Goal: Task Accomplishment & Management: Use online tool/utility

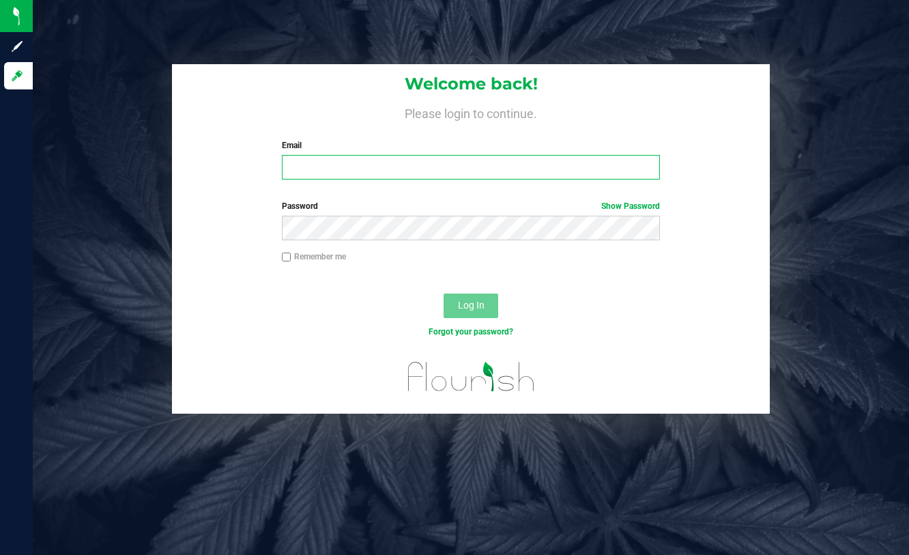
click at [346, 171] on input "Email" at bounding box center [471, 167] width 378 height 25
type input "[EMAIL_ADDRESS][DOMAIN_NAME]"
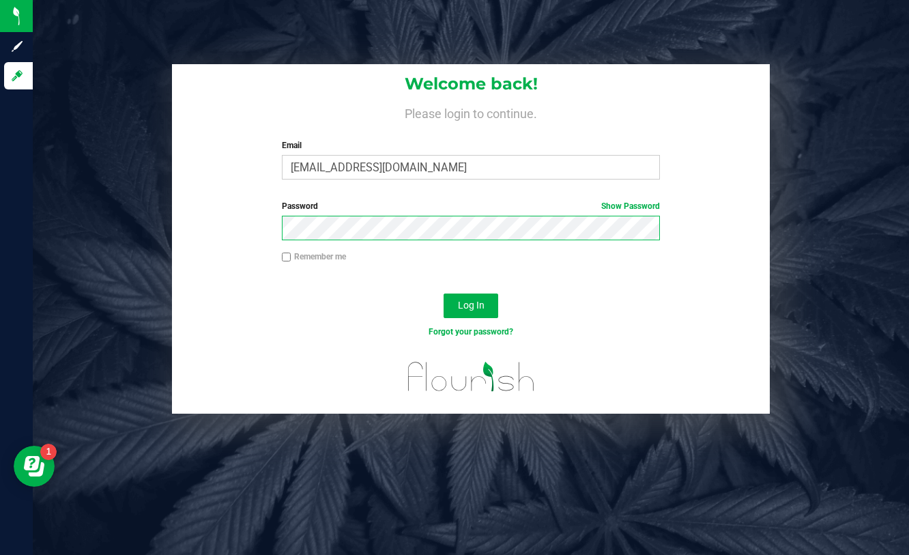
click at [443, 293] on button "Log In" at bounding box center [470, 305] width 55 height 25
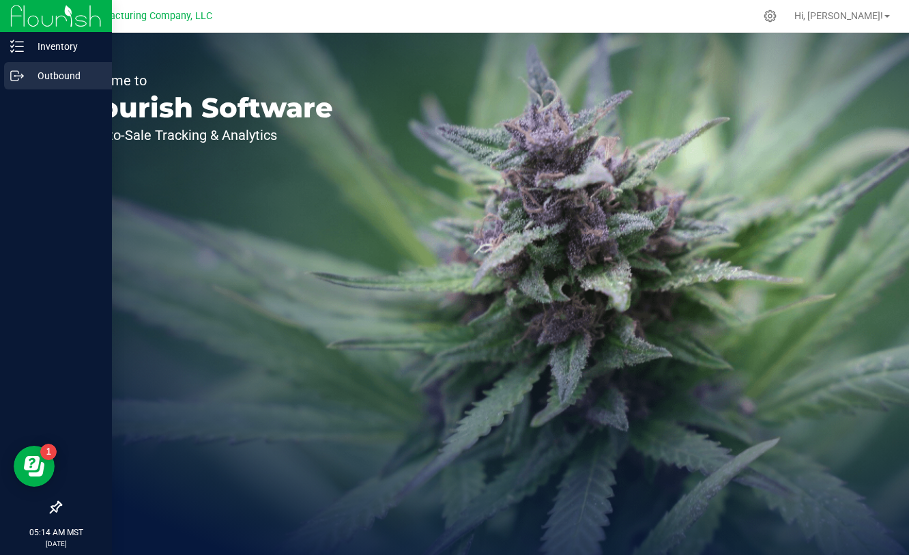
click at [14, 83] on div "Outbound" at bounding box center [58, 75] width 108 height 27
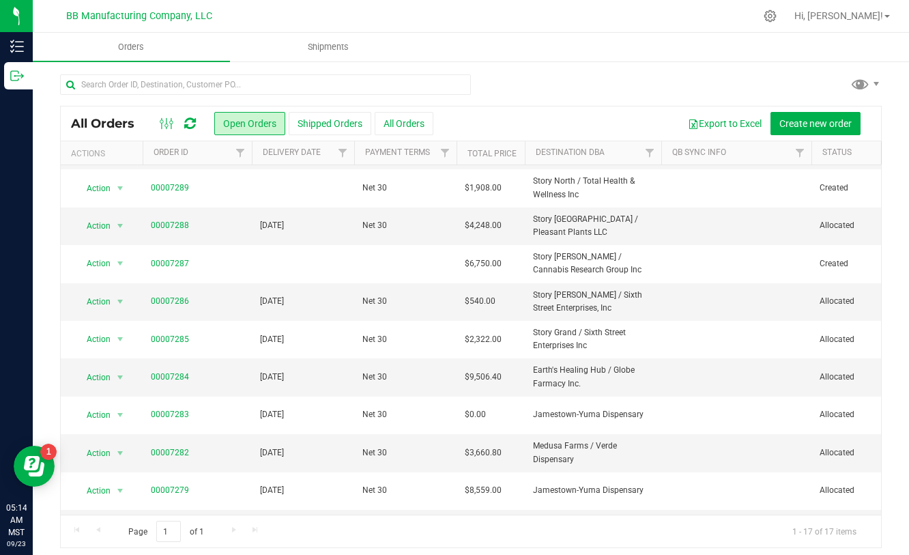
scroll to position [293, 0]
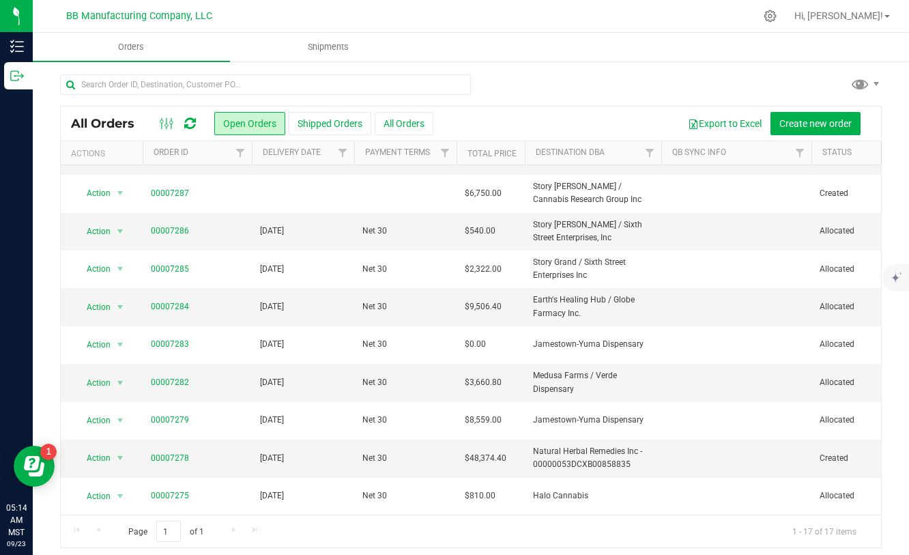
click at [596, 22] on div at bounding box center [499, 16] width 510 height 27
click at [324, 52] on span "Shipments" at bounding box center [328, 47] width 78 height 12
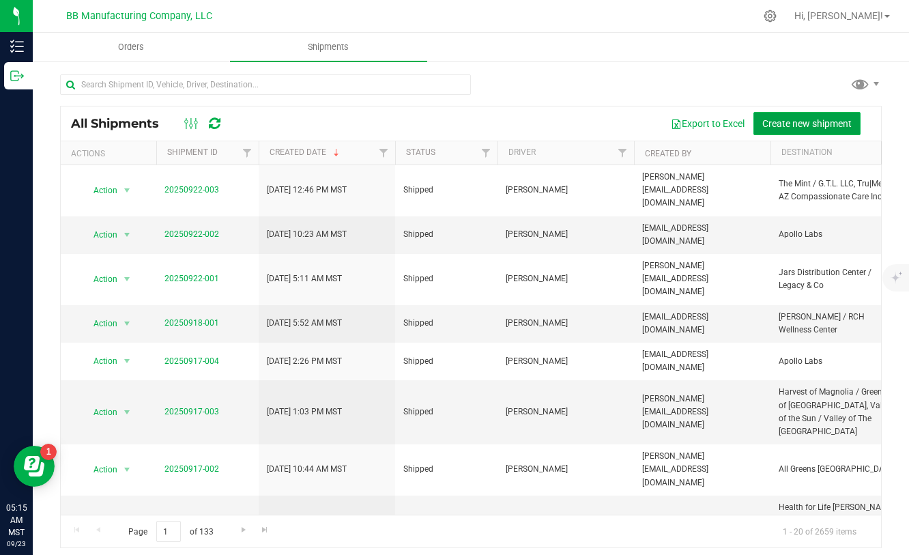
click at [765, 119] on span "Create new shipment" at bounding box center [806, 123] width 89 height 11
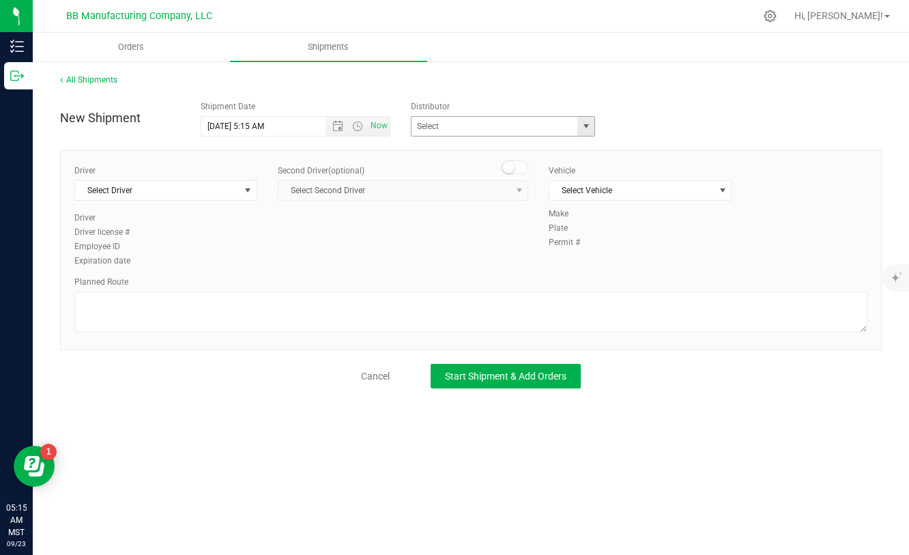
click at [581, 131] on span "select" at bounding box center [585, 126] width 11 height 11
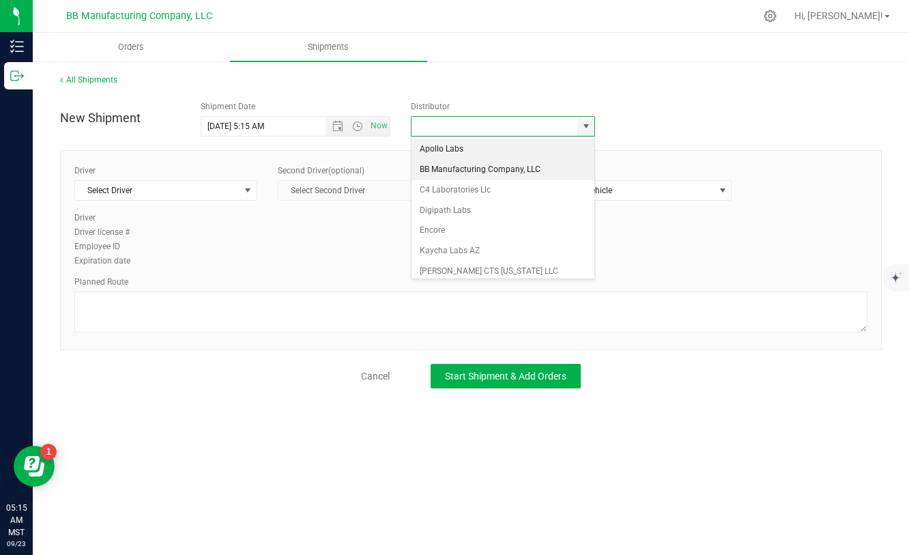
click at [470, 175] on li "BB Manufacturing Company, LLC" at bounding box center [502, 170] width 183 height 20
type input "BB Manufacturing Company, LLC"
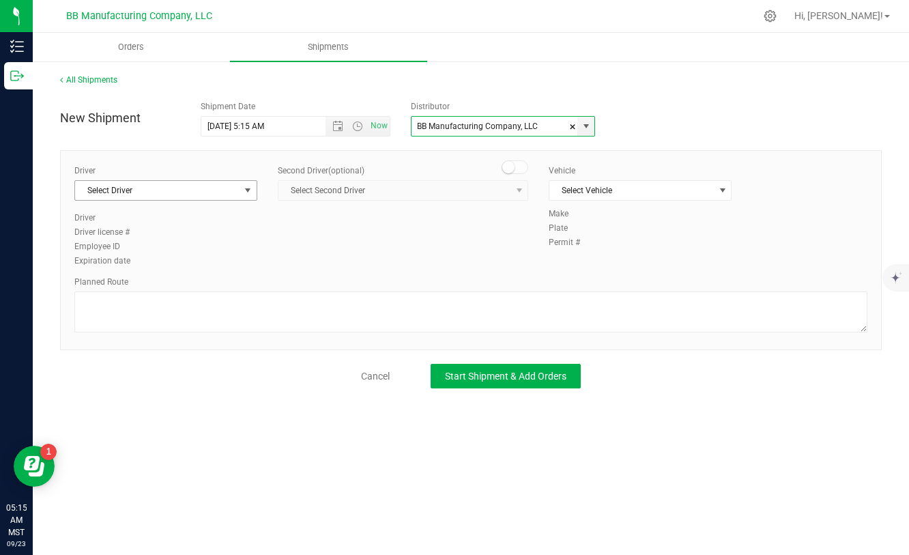
click at [249, 194] on span "select" at bounding box center [247, 190] width 11 height 11
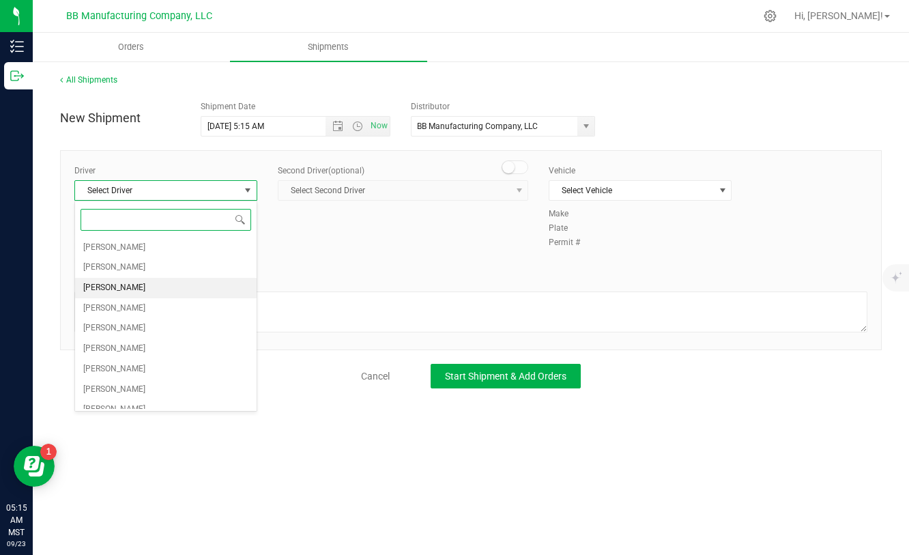
click at [136, 287] on span "[PERSON_NAME]" at bounding box center [114, 288] width 62 height 18
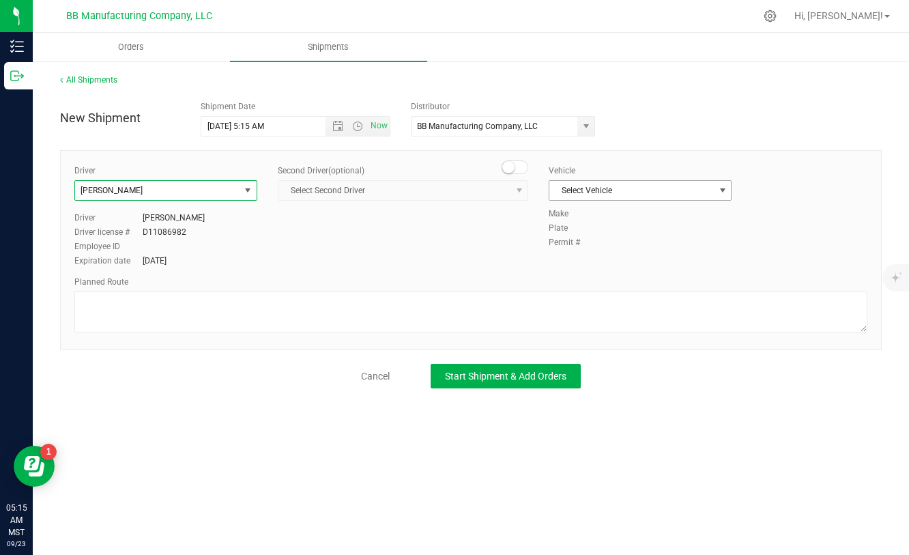
click at [724, 192] on span "select" at bounding box center [722, 190] width 11 height 11
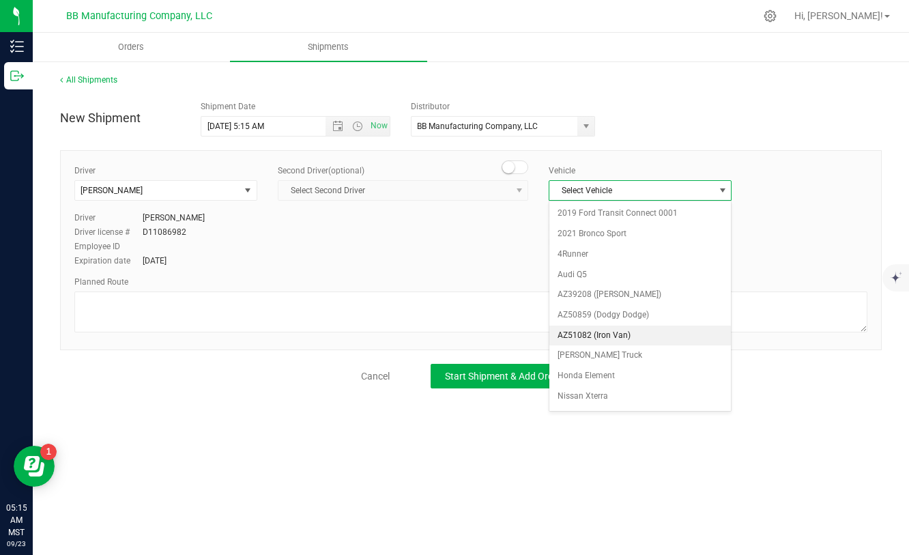
click at [595, 338] on li "AZ51082 (Iron Van)" at bounding box center [639, 335] width 181 height 20
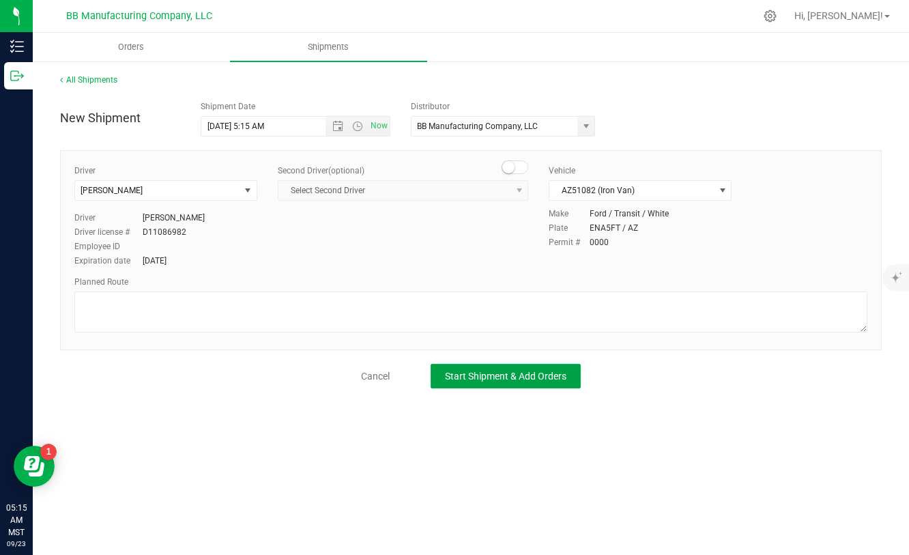
click at [512, 373] on span "Start Shipment & Add Orders" at bounding box center [505, 375] width 121 height 11
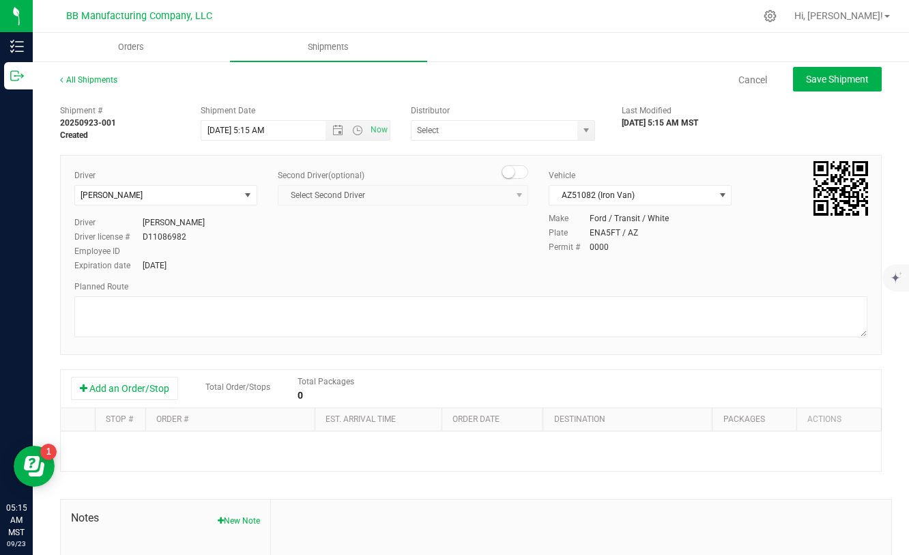
type input "BB Manufacturing Company, LLC"
click at [154, 392] on button "Add an Order/Stop" at bounding box center [124, 388] width 107 height 23
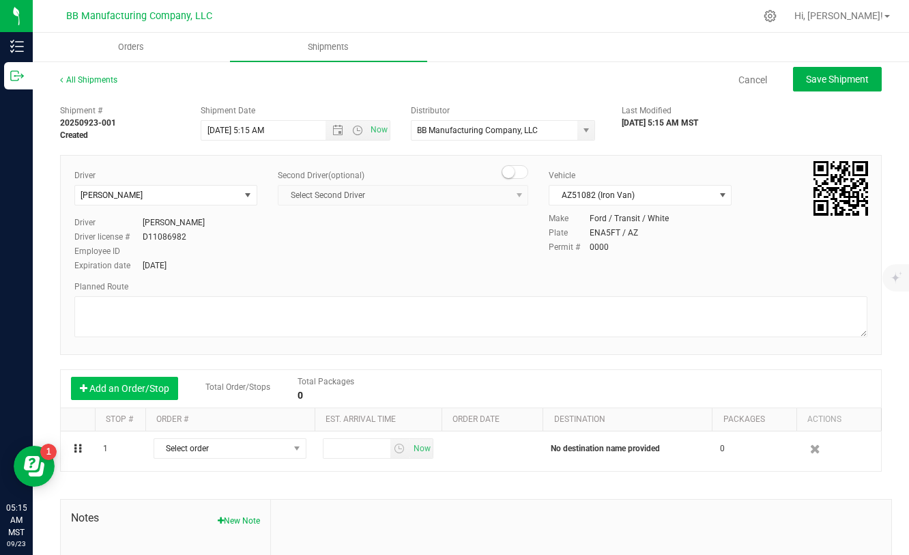
click at [154, 392] on button "Add an Order/Stop" at bounding box center [124, 388] width 107 height 23
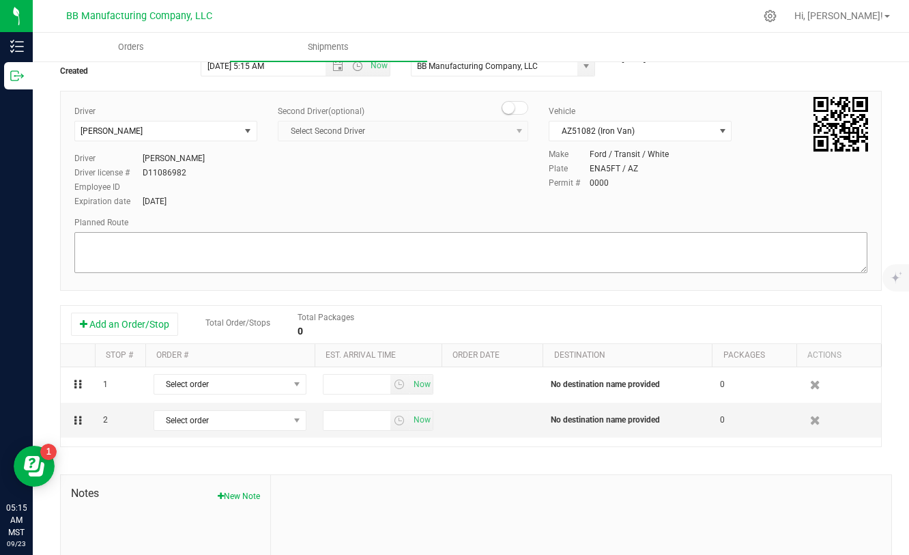
scroll to position [68, 0]
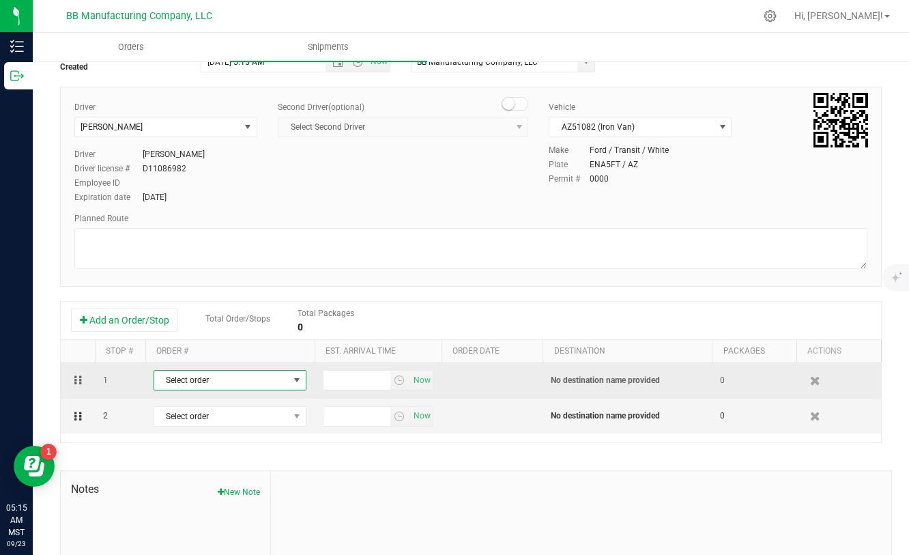
click at [279, 374] on span "Select order" at bounding box center [221, 379] width 134 height 19
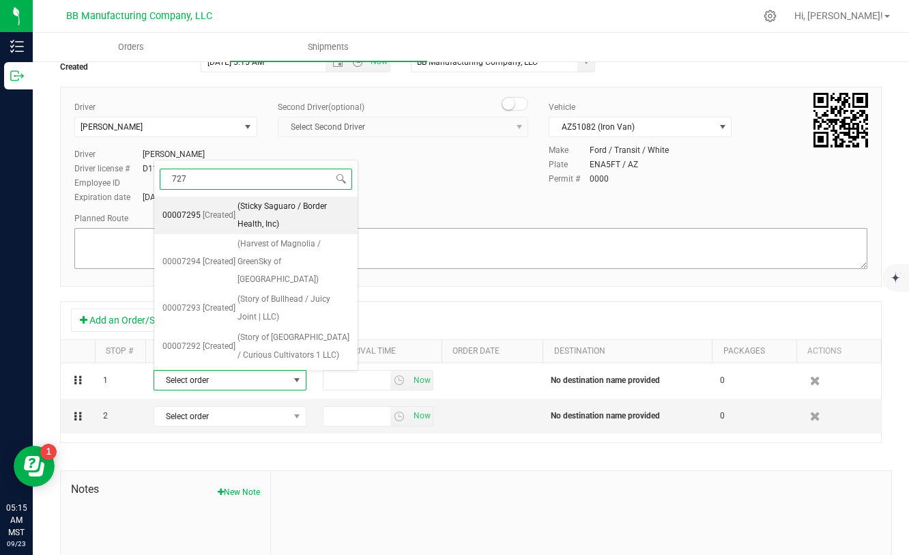
type input "7279"
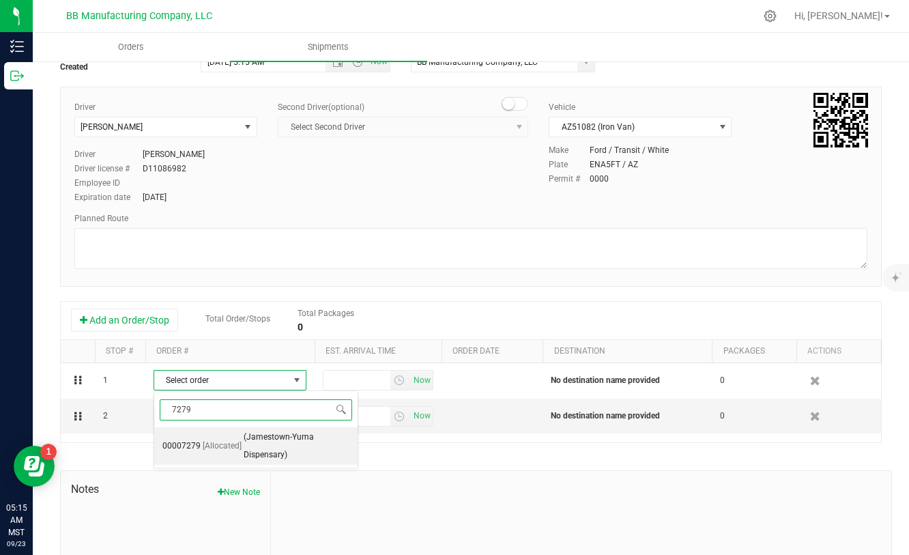
click at [282, 437] on span "(Jamestown-Yuma Dispensary)" at bounding box center [297, 445] width 106 height 35
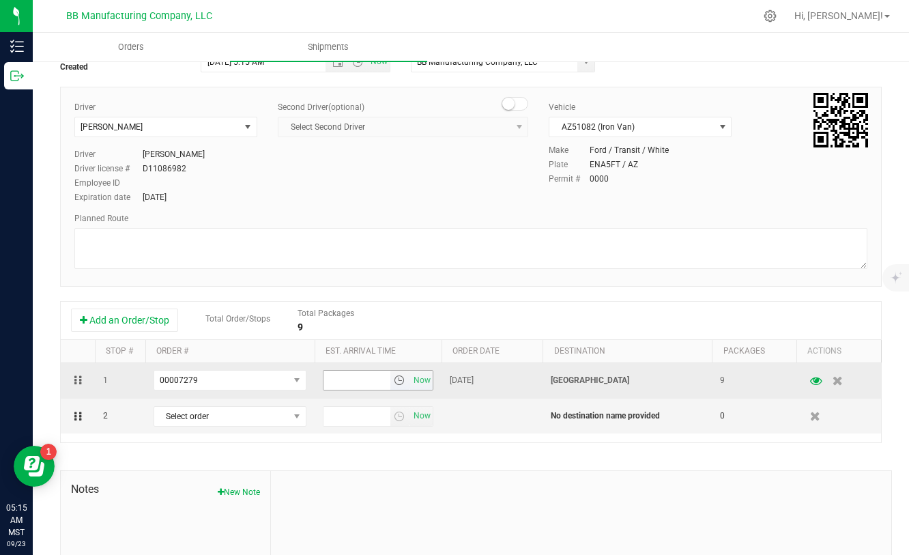
click at [400, 381] on span "select" at bounding box center [399, 379] width 11 height 11
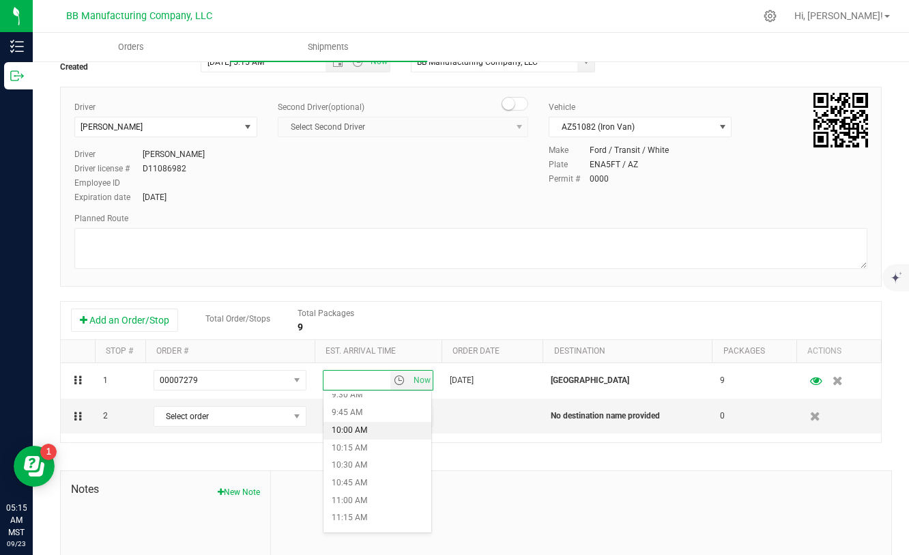
scroll to position [679, 0]
click at [350, 426] on li "10:00 AM" at bounding box center [377, 425] width 108 height 18
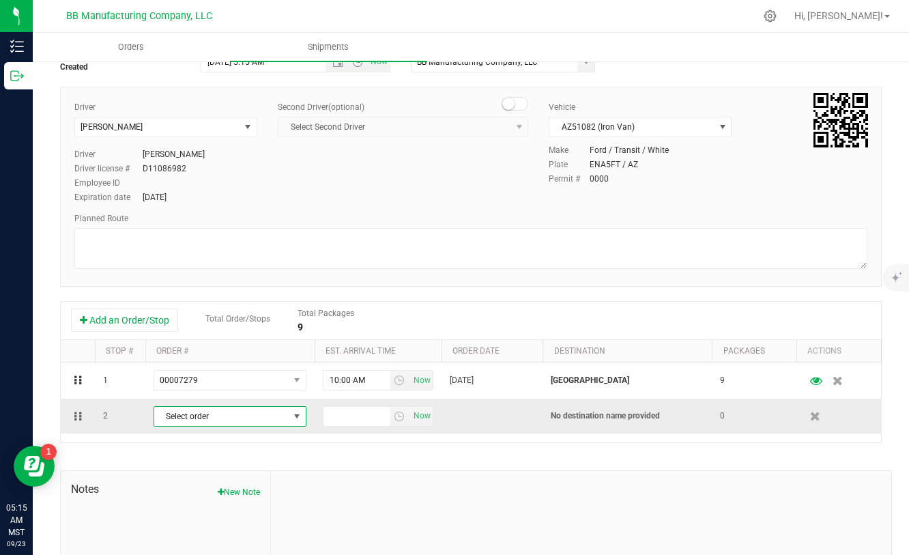
click at [241, 408] on span "Select order" at bounding box center [221, 416] width 134 height 19
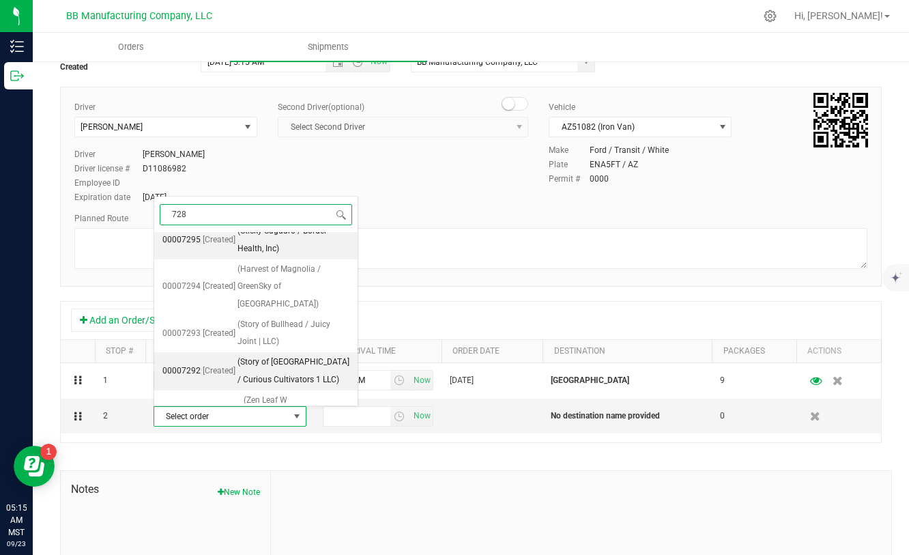
scroll to position [0, 0]
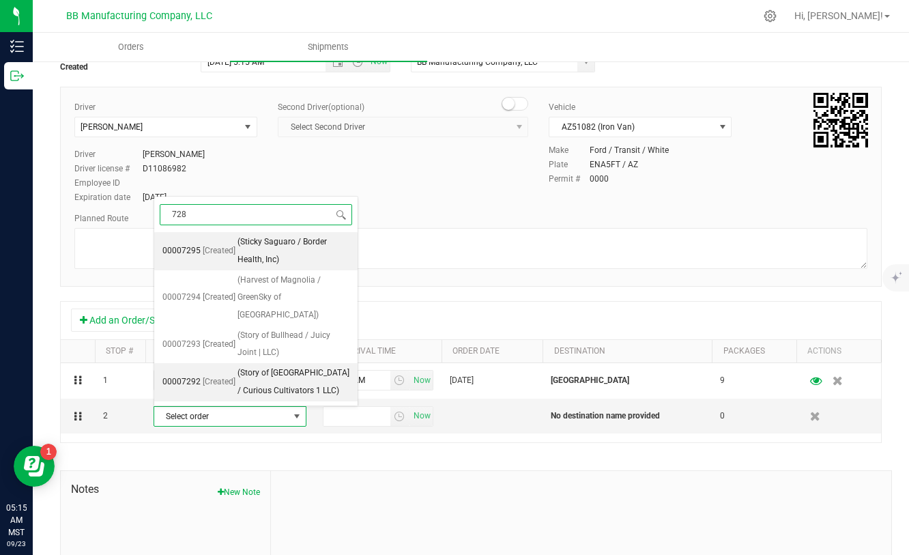
type input "7283"
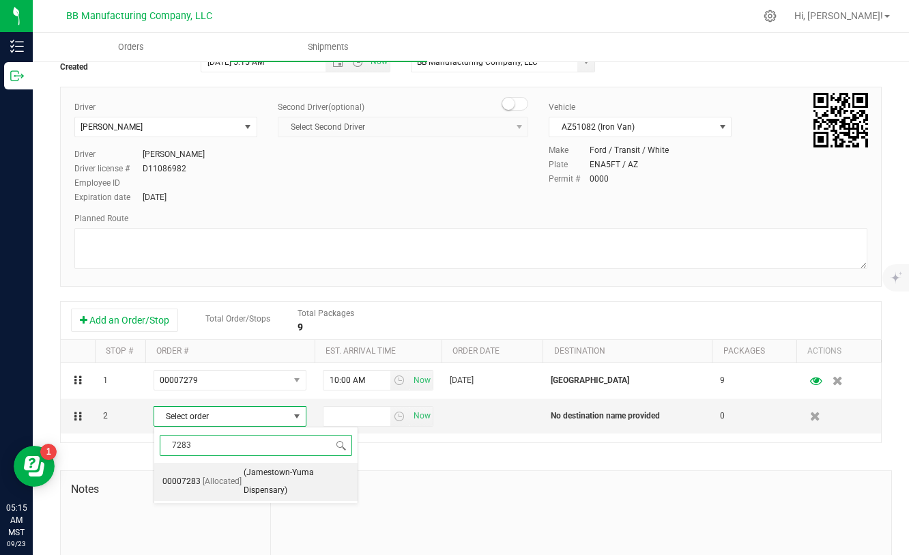
click at [294, 469] on span "(Jamestown-Yuma Dispensary)" at bounding box center [297, 481] width 106 height 35
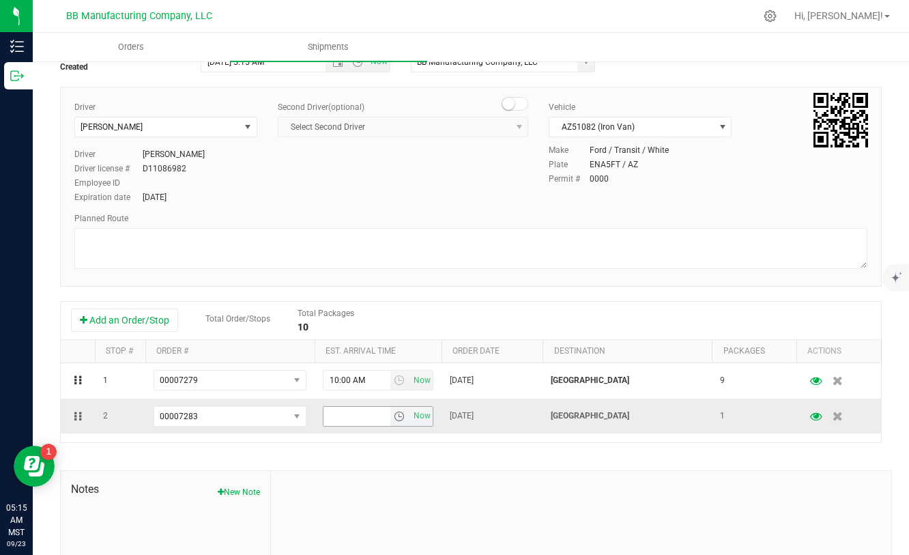
click at [399, 414] on span "select" at bounding box center [399, 416] width 11 height 11
click at [351, 325] on li "10:00 AM" at bounding box center [377, 329] width 108 height 18
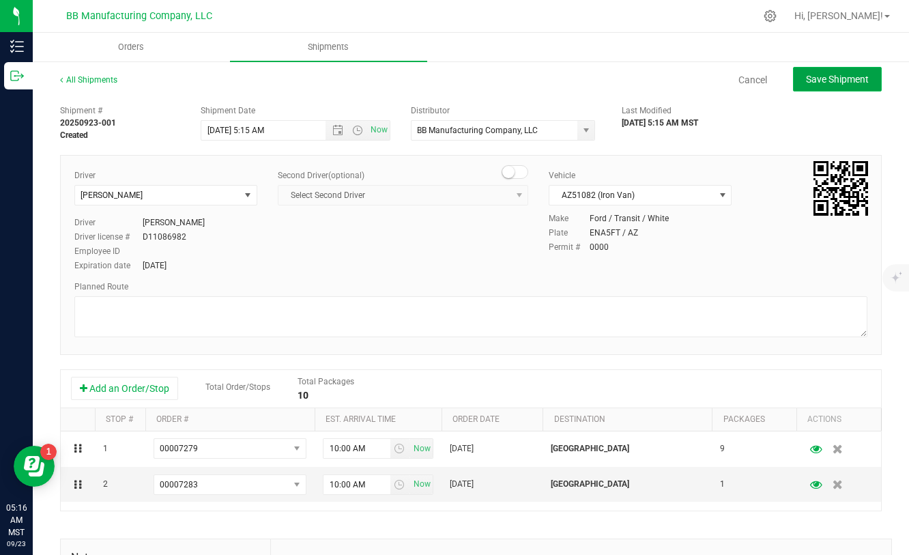
click at [828, 80] on span "Save Shipment" at bounding box center [837, 79] width 63 height 11
type input "[DATE] 12:15 PM"
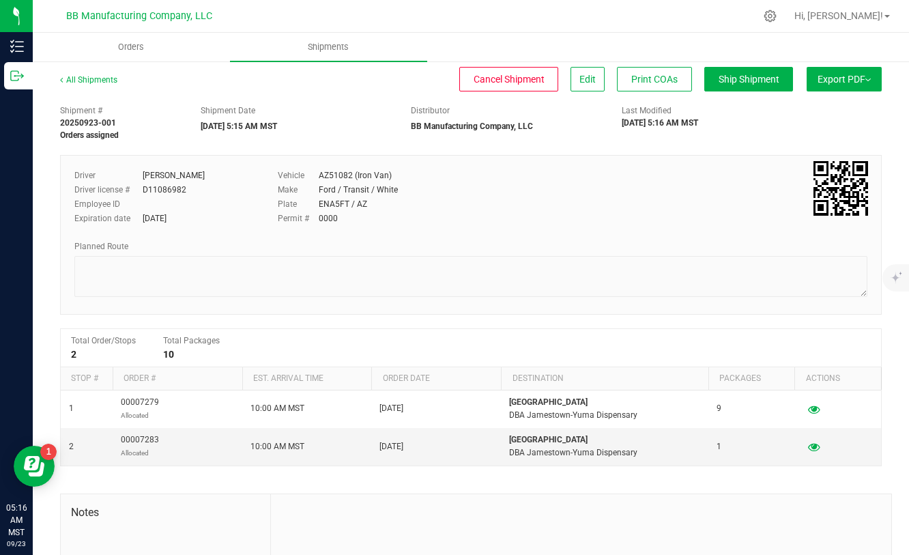
click at [842, 70] on button "Export PDF" at bounding box center [843, 79] width 75 height 25
click at [812, 109] on span "Manifest by Package ID" at bounding box center [823, 109] width 87 height 10
